Goal: Task Accomplishment & Management: Manage account settings

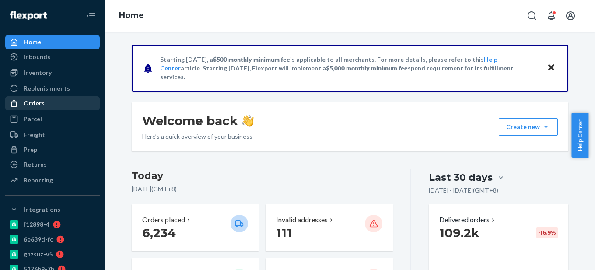
click at [46, 102] on div "Orders" at bounding box center [52, 103] width 93 height 12
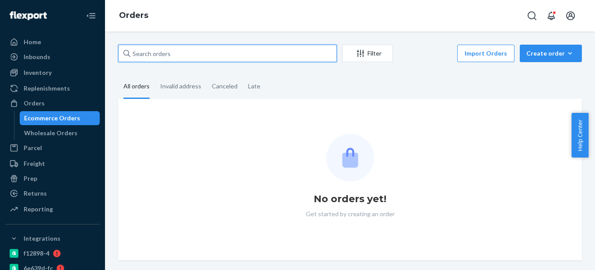
click at [141, 55] on input "text" at bounding box center [227, 54] width 219 height 18
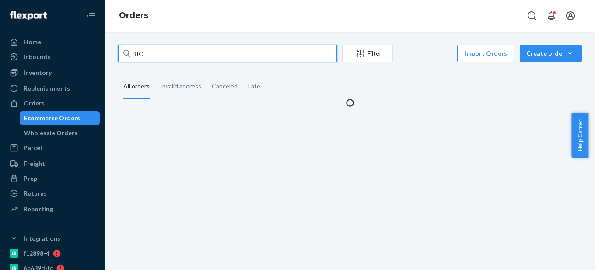
paste input "2579784"
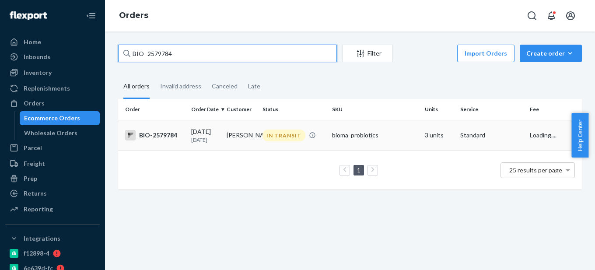
type input "BIO- 2579784"
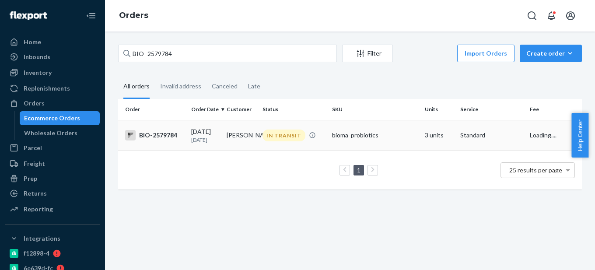
click at [172, 135] on div "BIO-2579784" at bounding box center [154, 135] width 59 height 11
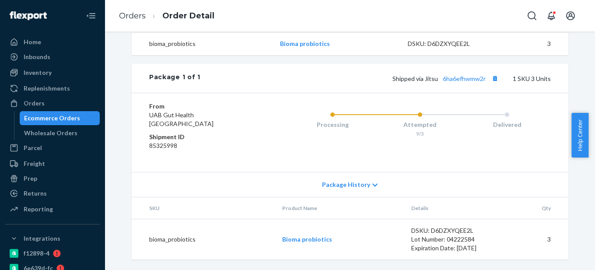
scroll to position [349, 0]
click at [466, 78] on link "6ha6efhwmw2r" at bounding box center [464, 78] width 43 height 7
drag, startPoint x: 439, startPoint y: 82, endPoint x: 485, endPoint y: 84, distance: 46.0
click at [485, 84] on div "Package 1 of 1 Shipped via [GEOGRAPHIC_DATA] 6ha6efhwmw2r 1 SKU 3 Units" at bounding box center [350, 78] width 437 height 29
copy link "6ha6efhwmw2r"
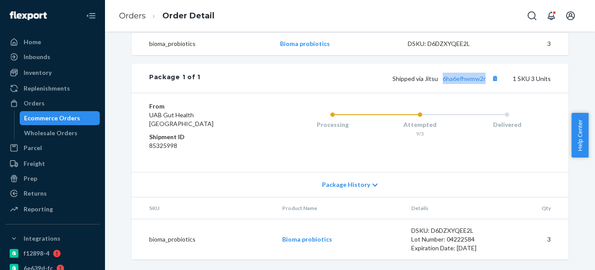
click at [63, 119] on div "Ecommerce Orders" at bounding box center [52, 118] width 56 height 9
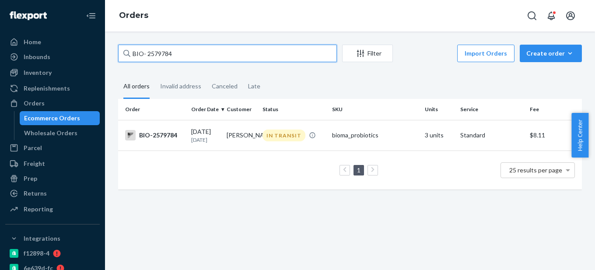
drag, startPoint x: 146, startPoint y: 52, endPoint x: 206, endPoint y: 53, distance: 59.5
click at [206, 53] on input "BIO- 2579784" at bounding box center [227, 54] width 219 height 18
paste input "2763529"
click at [149, 53] on input "BIO- 2763529" at bounding box center [227, 54] width 219 height 18
type input "BIO- 2763529"
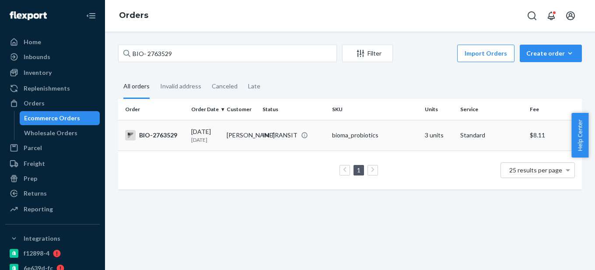
click at [185, 134] on td "BIO-2763529" at bounding box center [153, 135] width 70 height 31
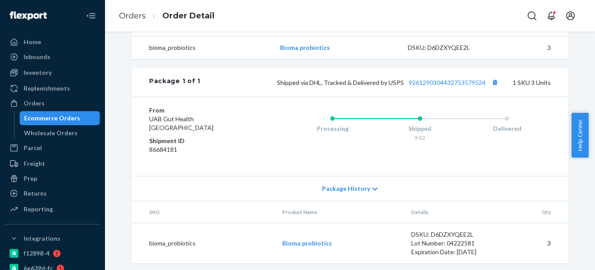
scroll to position [328, 0]
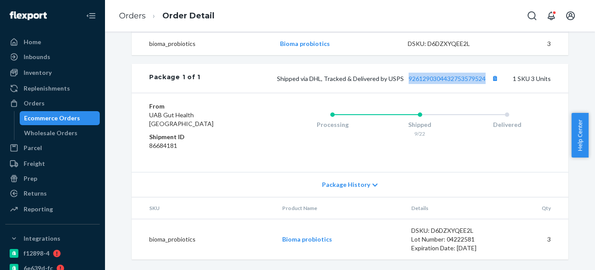
drag, startPoint x: 485, startPoint y: 81, endPoint x: 404, endPoint y: 81, distance: 81.9
click at [404, 81] on span "Shipped via DHL, Tracked & Delivered by USPS 9261290304432753579524" at bounding box center [389, 78] width 224 height 7
copy link "9261290304432753579524"
click at [48, 121] on div "Ecommerce Orders" at bounding box center [52, 118] width 56 height 9
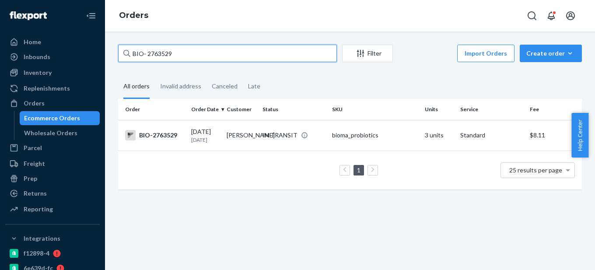
drag, startPoint x: 144, startPoint y: 53, endPoint x: 230, endPoint y: 53, distance: 85.4
click at [230, 53] on input "BIO- 2763529" at bounding box center [227, 54] width 219 height 18
paste input "1106"
type input "BIO- 2711069"
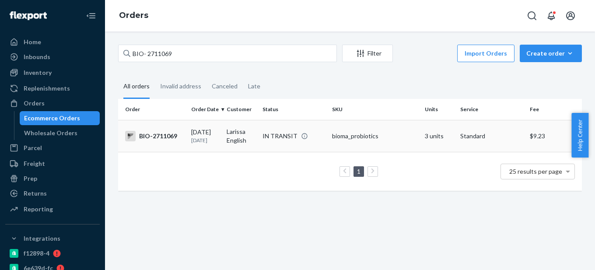
click at [182, 135] on div "BIO-2711069" at bounding box center [154, 136] width 59 height 11
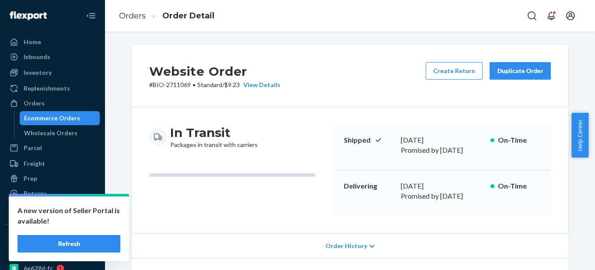
drag, startPoint x: 400, startPoint y: 180, endPoint x: 474, endPoint y: 179, distance: 74.0
click at [474, 179] on div "Delivering [DATE] Promised by [DATE] On-Time" at bounding box center [443, 194] width 218 height 46
click at [458, 200] on div "Delivering [DATE] Promised by [DATE] On-Time" at bounding box center [443, 194] width 218 height 46
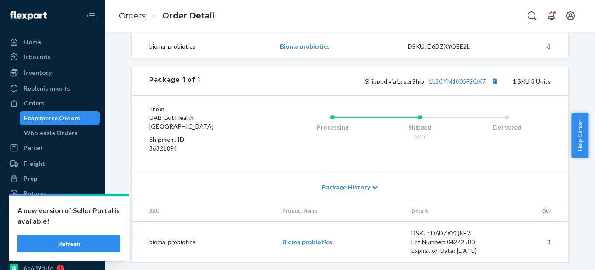
scroll to position [328, 0]
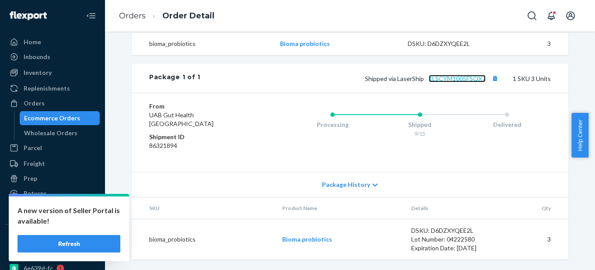
click at [472, 81] on link "1LSCYM1005FSQX7" at bounding box center [457, 78] width 57 height 7
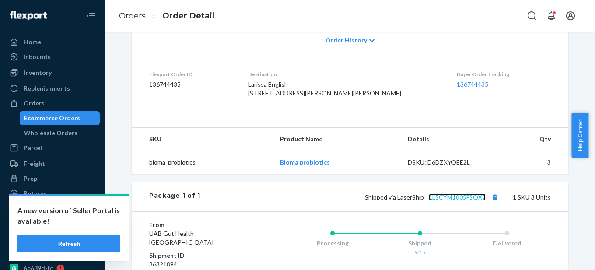
scroll to position [197, 0]
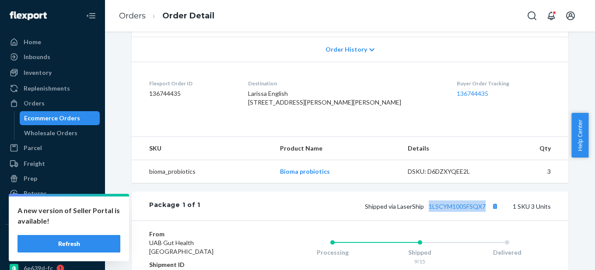
drag, startPoint x: 487, startPoint y: 210, endPoint x: 427, endPoint y: 215, distance: 60.2
click at [427, 212] on div "Shipped via LaserShip 1LSCYM1005FSQX7 1 SKU 3 Units" at bounding box center [375, 205] width 351 height 11
copy link "1LSCYM1005FSQX7"
drag, startPoint x: 91, startPoint y: 246, endPoint x: 71, endPoint y: 132, distance: 115.6
click at [91, 246] on button "Refresh" at bounding box center [69, 244] width 103 height 18
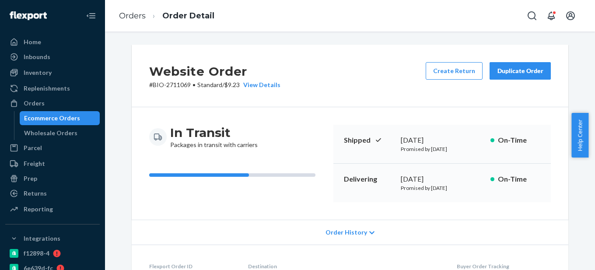
click at [52, 123] on div "Ecommerce Orders" at bounding box center [60, 118] width 79 height 12
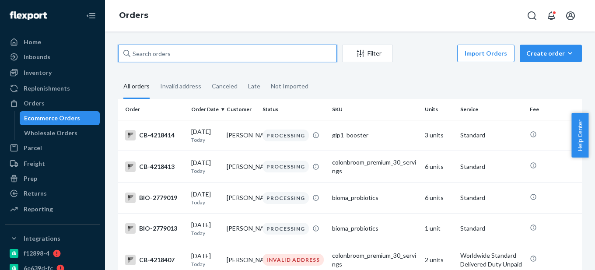
click at [153, 55] on input "text" at bounding box center [227, 54] width 219 height 18
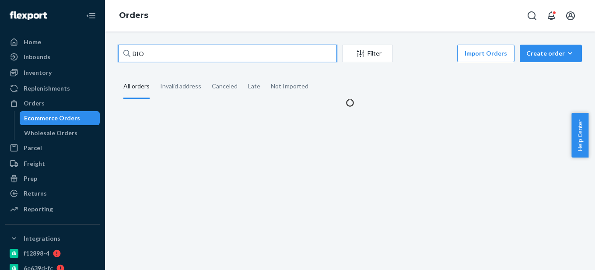
paste input "2615567"
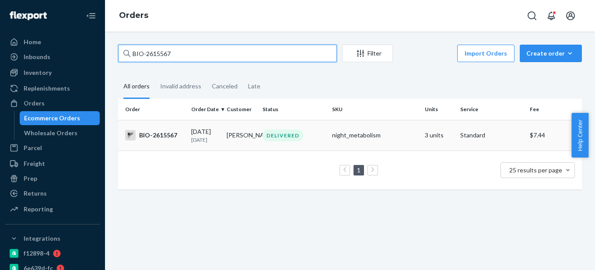
type input "BIO-2615567"
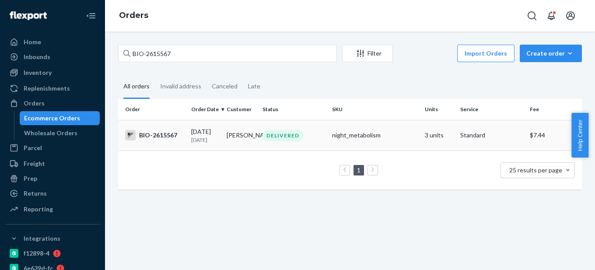
click at [185, 140] on td "BIO-2615567" at bounding box center [153, 135] width 70 height 31
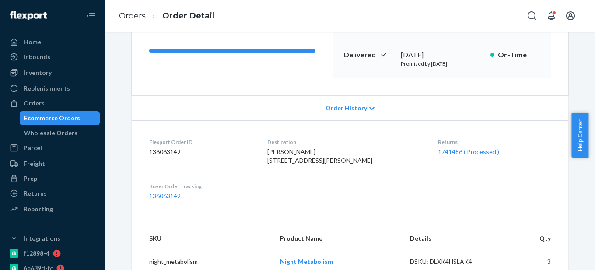
scroll to position [131, 0]
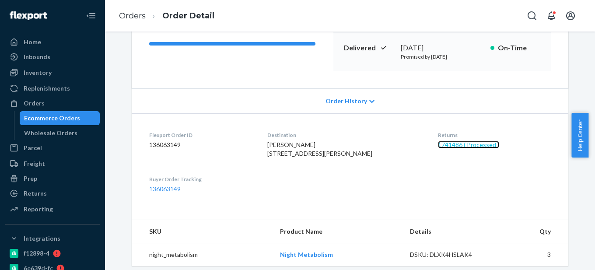
click at [438, 148] on link "1741486 ( Processed )" at bounding box center [468, 144] width 61 height 7
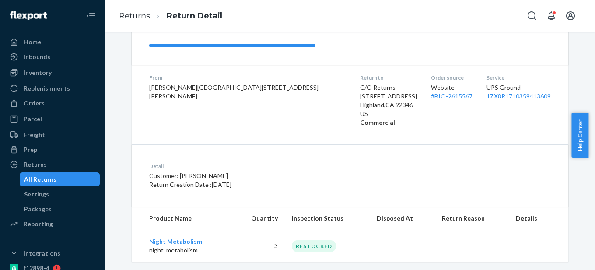
scroll to position [126, 0]
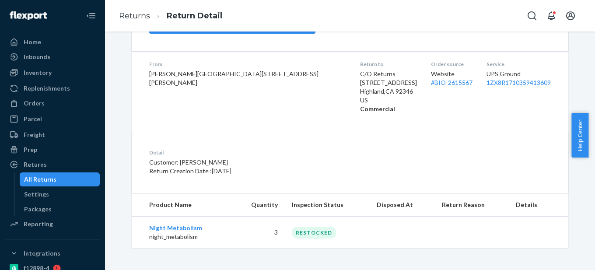
click at [60, 178] on div "All Returns" at bounding box center [60, 179] width 79 height 12
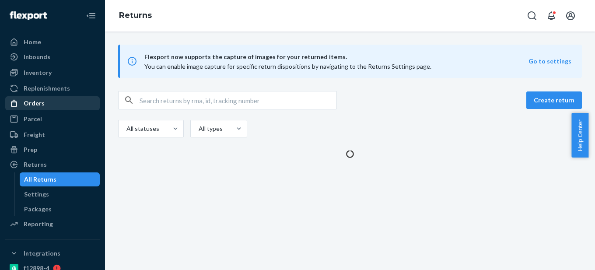
click at [52, 103] on div "Orders" at bounding box center [52, 103] width 93 height 12
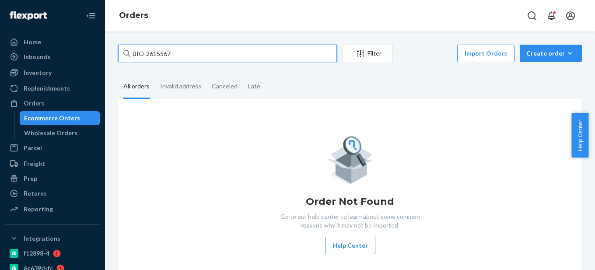
paste input "2730519"
drag, startPoint x: 146, startPoint y: 52, endPoint x: 196, endPoint y: 51, distance: 49.5
click at [196, 51] on input "BIO-2615567" at bounding box center [227, 54] width 219 height 18
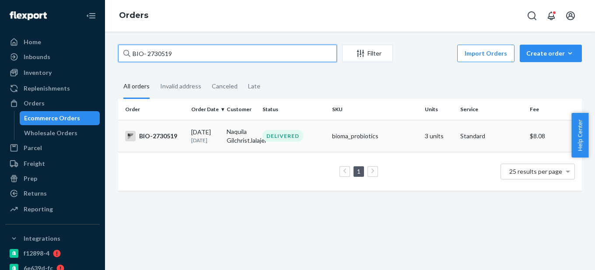
type input "BIO- 2730519"
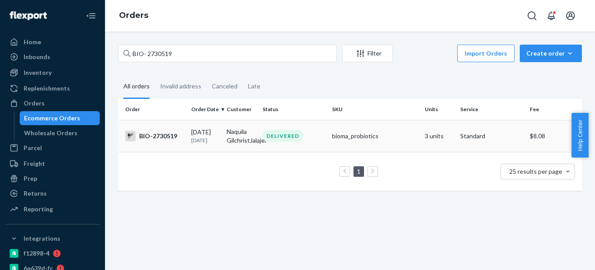
click at [168, 147] on td "BIO-2730519" at bounding box center [153, 136] width 70 height 32
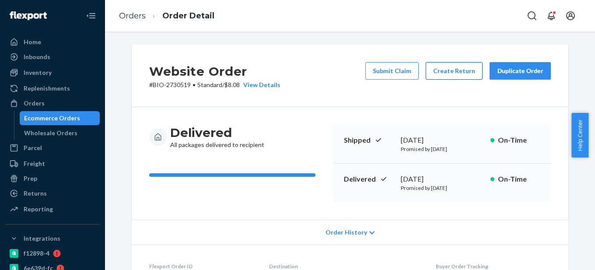
click at [455, 73] on button "Create Return" at bounding box center [454, 71] width 57 height 18
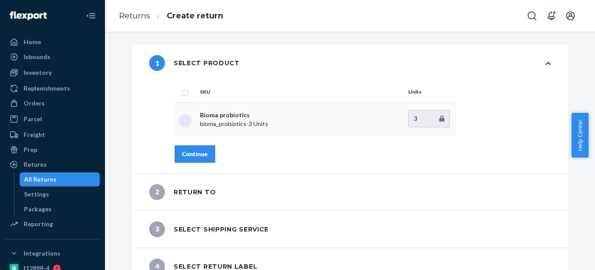
click at [183, 119] on input "checkbox" at bounding box center [185, 119] width 7 height 9
checkbox input "true"
click at [187, 152] on div "Continue" at bounding box center [195, 154] width 26 height 9
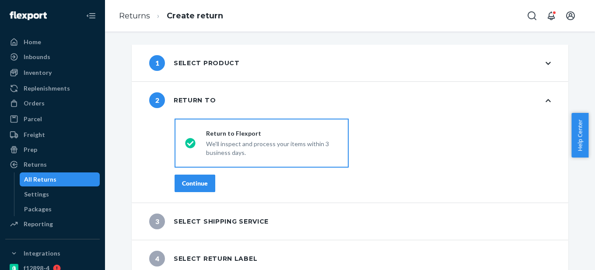
click at [190, 182] on div "Continue" at bounding box center [195, 183] width 26 height 9
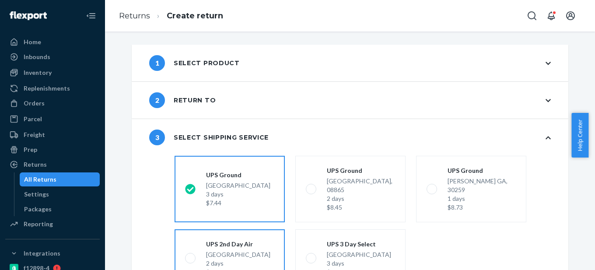
scroll to position [81, 0]
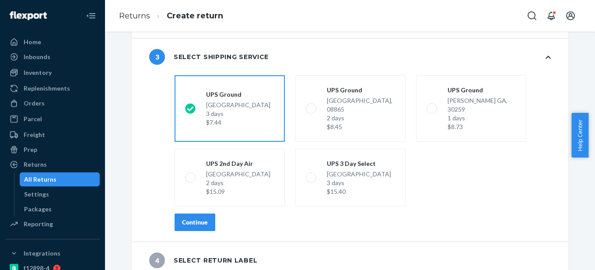
click at [193, 218] on div "Continue" at bounding box center [195, 222] width 26 height 9
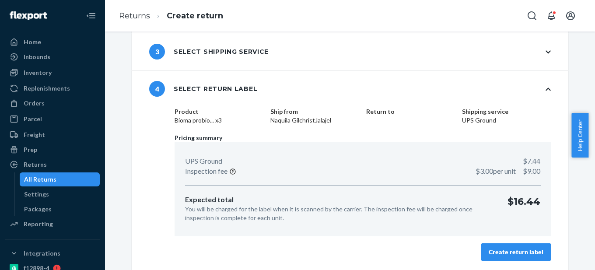
scroll to position [87, 0]
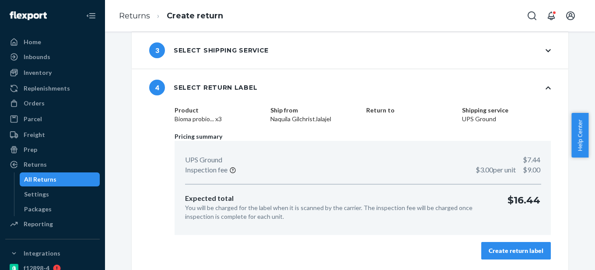
click at [521, 253] on div "Create return label" at bounding box center [516, 250] width 55 height 9
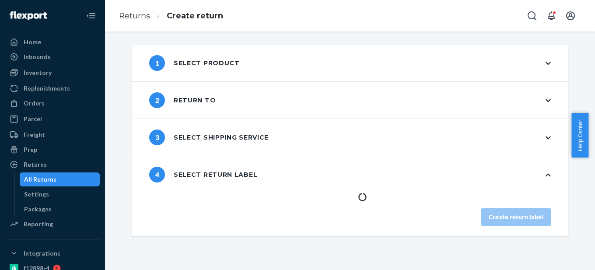
scroll to position [0, 0]
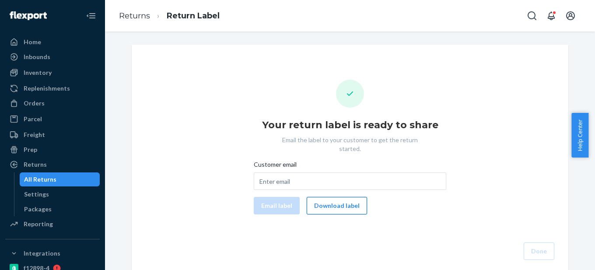
click at [330, 201] on button "Download label" at bounding box center [337, 206] width 60 height 18
